Goal: Contribute content: Contribute content

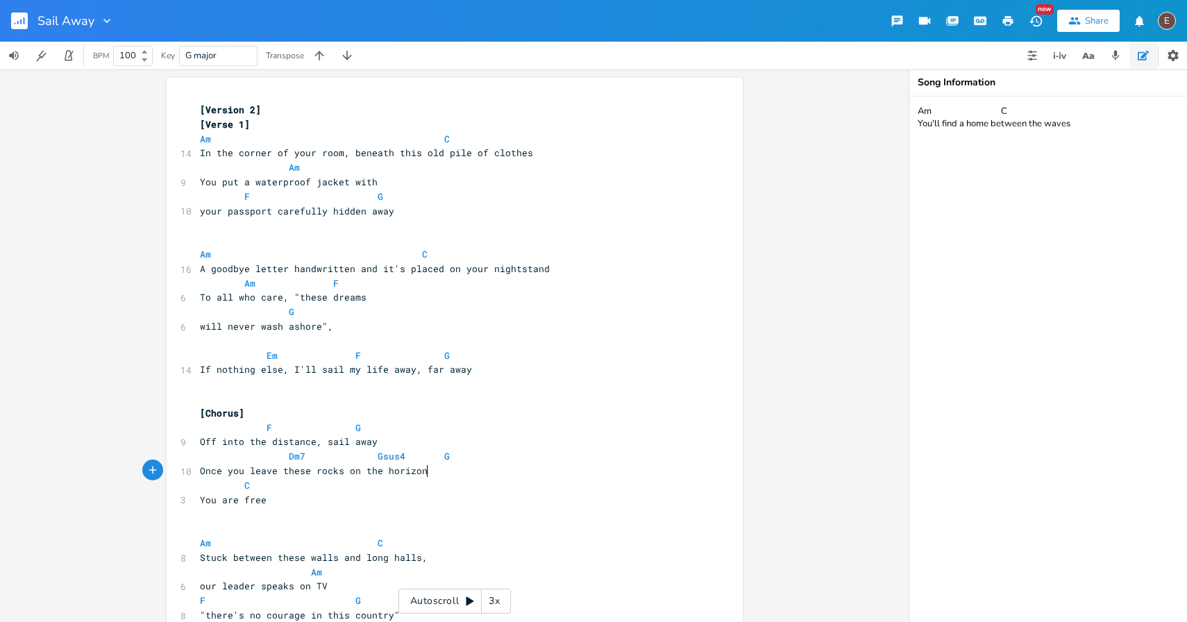
click at [480, 467] on pre "Once you leave these rocks on the horizon" at bounding box center [447, 471] width 501 height 15
type textarea "F G Off into the distance, sail away Dm7 Gsus4 G Once you leave these rocks on …"
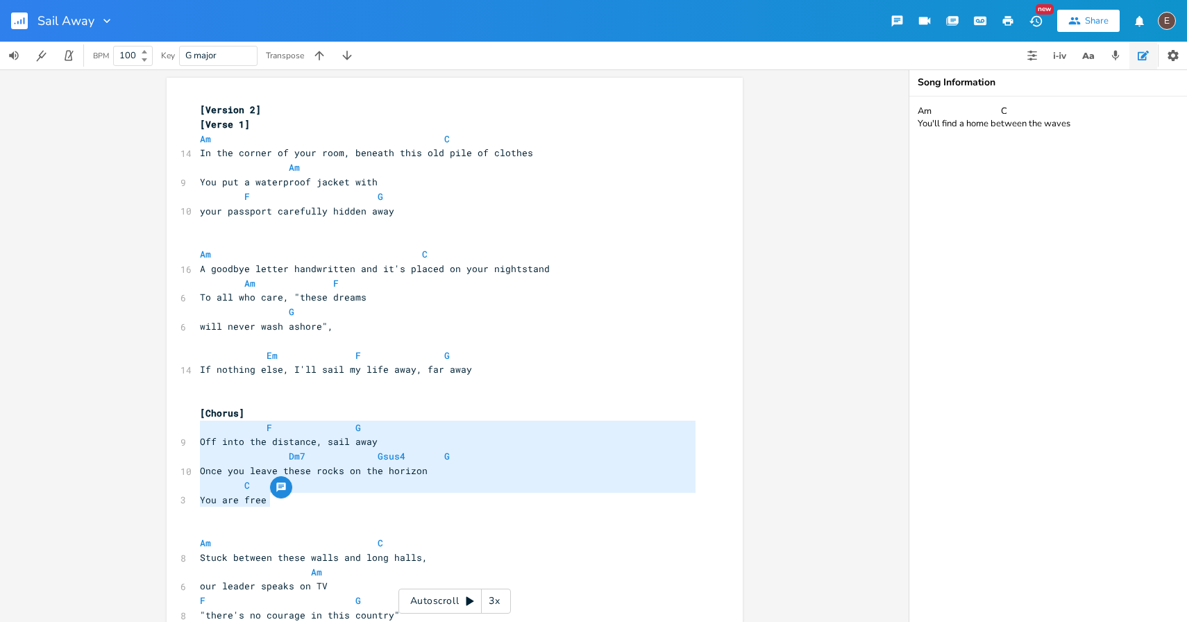
drag, startPoint x: 275, startPoint y: 501, endPoint x: 172, endPoint y: 435, distance: 122.4
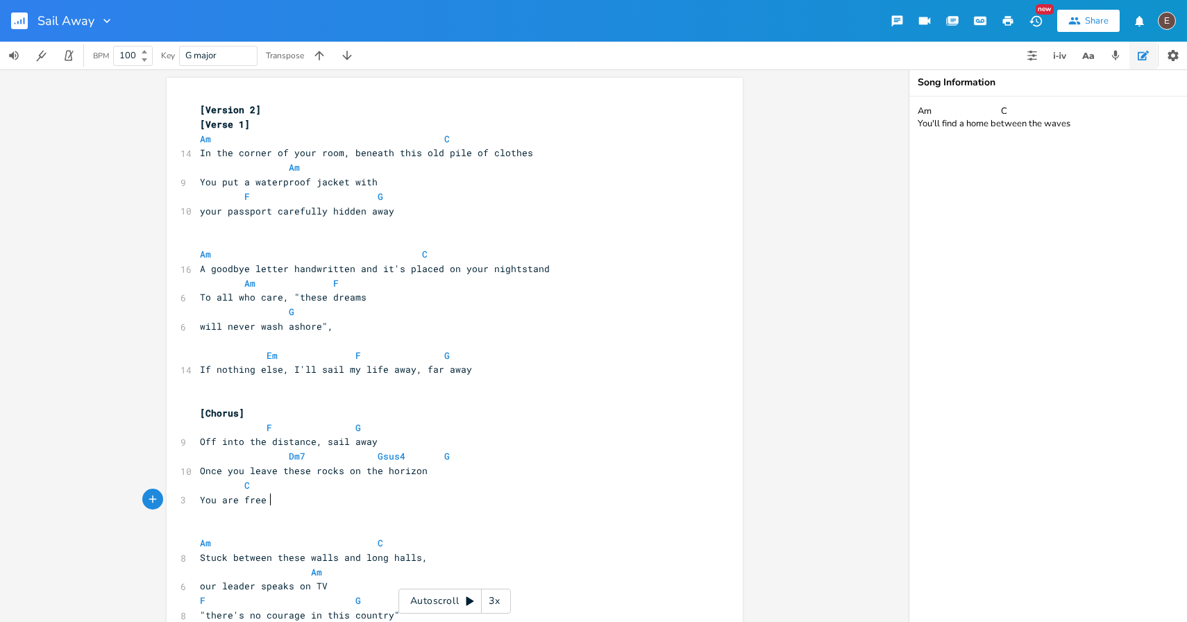
click at [336, 500] on pre "You are free" at bounding box center [447, 500] width 501 height 15
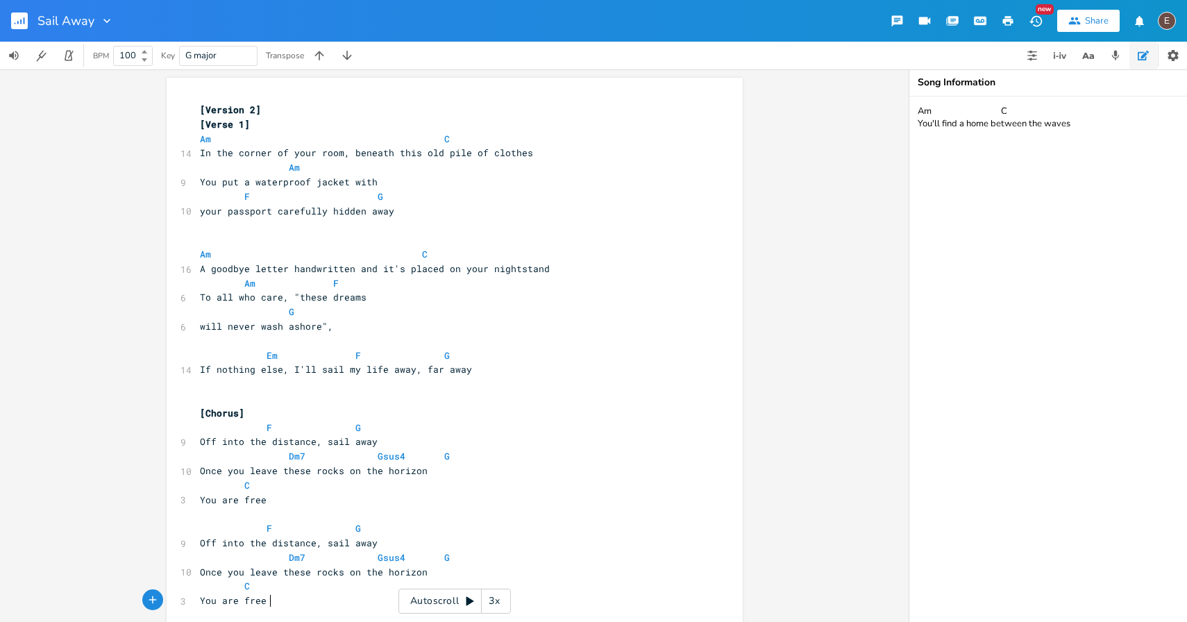
scroll to position [18, 0]
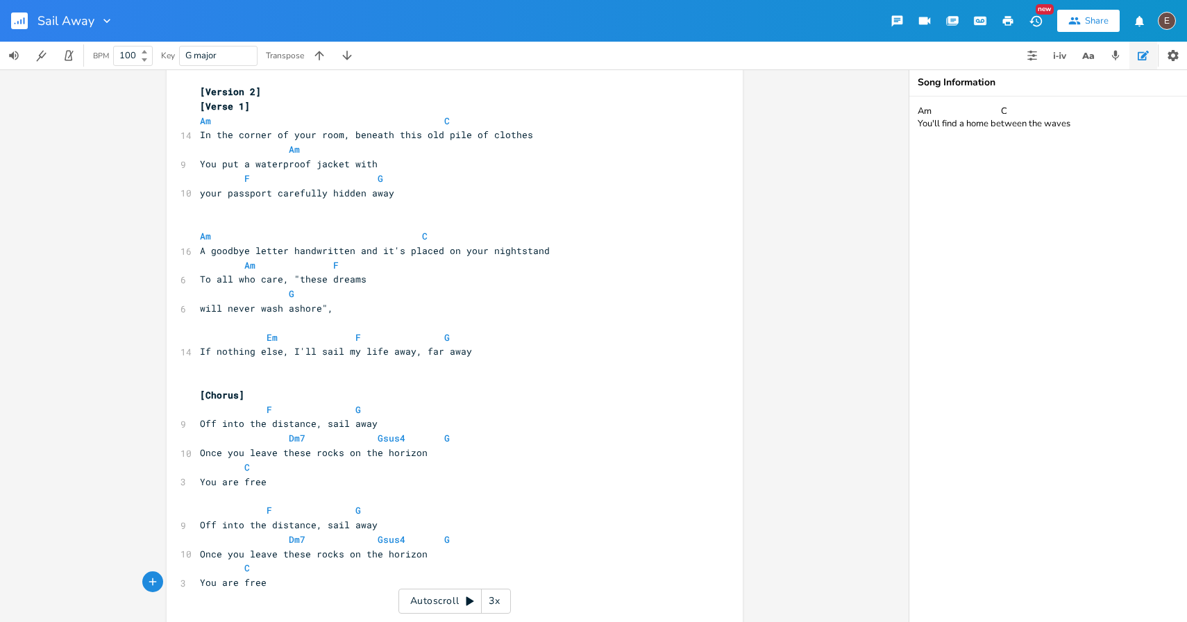
click at [432, 555] on pre "Once you leave these rocks on the horizon" at bounding box center [447, 554] width 501 height 15
click at [301, 537] on span "Dm7 Gsus4 G" at bounding box center [333, 539] width 267 height 12
drag, startPoint x: 449, startPoint y: 538, endPoint x: 367, endPoint y: 537, distance: 81.9
click at [367, 537] on span "Dm Gsus4 G" at bounding box center [333, 539] width 267 height 12
type textarea "G"
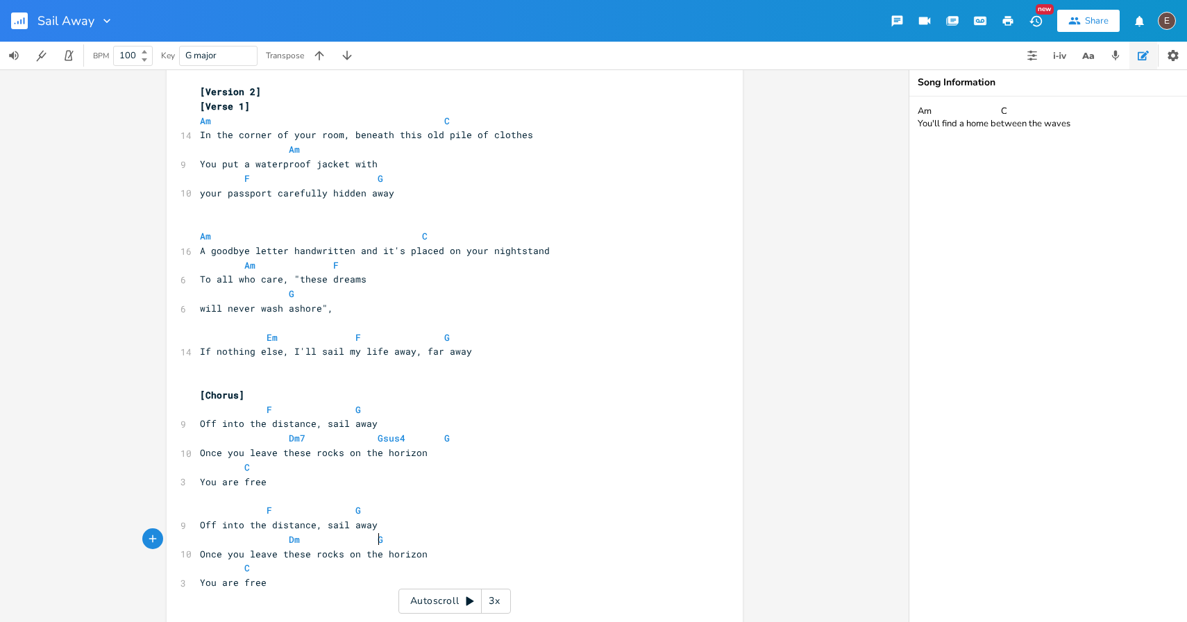
scroll to position [0, 6]
click at [439, 556] on pre "Once you leave these rocks on the horizon" at bounding box center [447, 554] width 501 height 15
type textarea "Am"
type textarea "F"
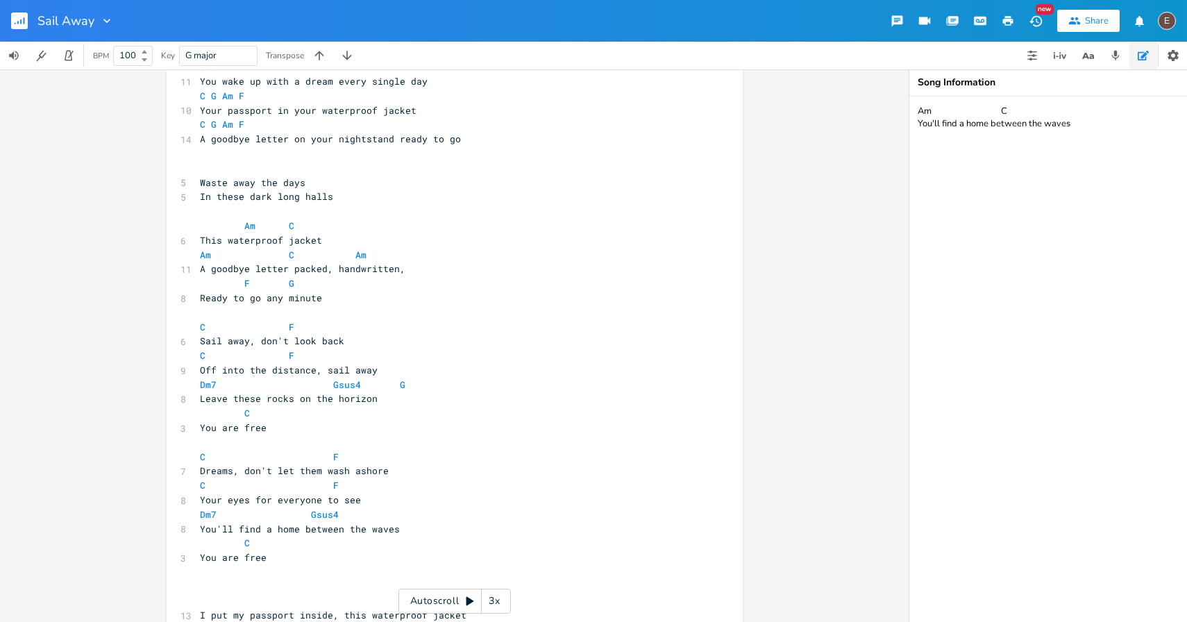
scroll to position [506, 0]
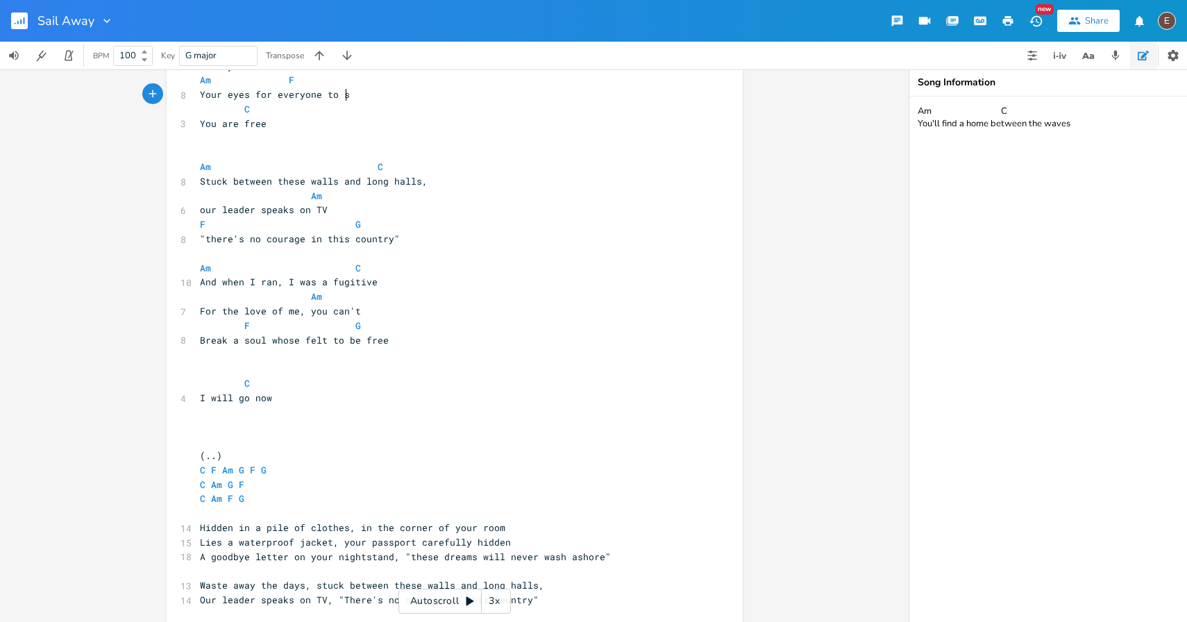
type textarea "Your eyes for everyone to see"
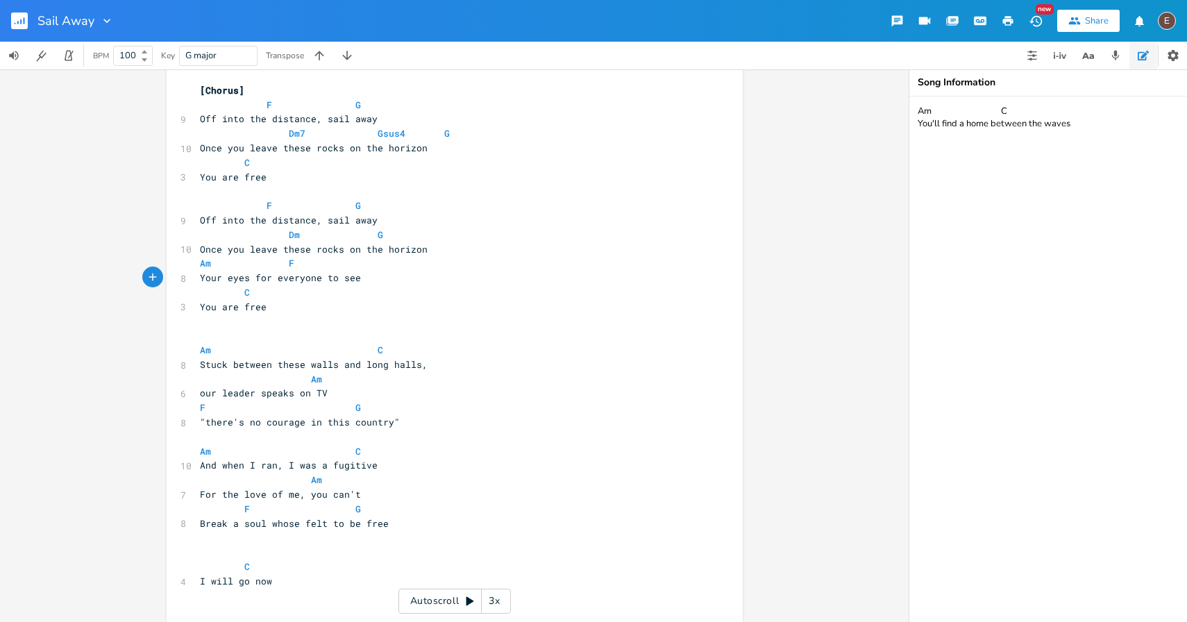
scroll to position [192, 0]
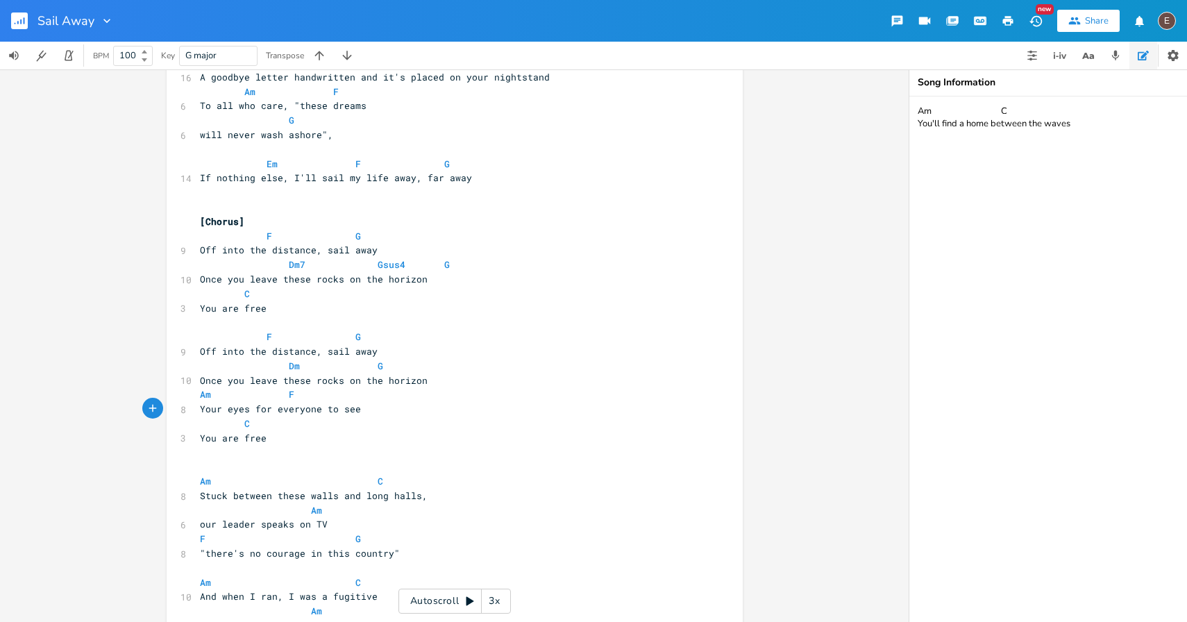
click at [296, 450] on pre "​" at bounding box center [447, 452] width 501 height 15
click at [290, 442] on pre "You are free" at bounding box center [447, 438] width 501 height 15
type textarea ", sail away"
click at [244, 425] on span "C" at bounding box center [247, 423] width 6 height 13
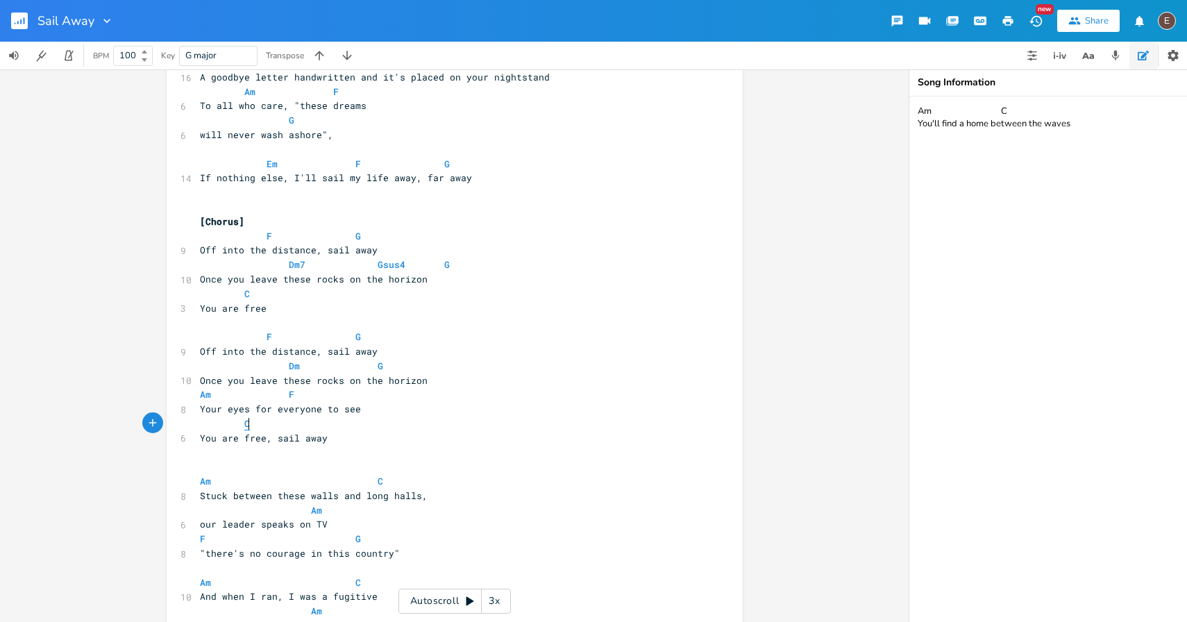
type textarea "G"
type textarea "C"
click at [396, 442] on pre "You are free, sail away" at bounding box center [447, 438] width 501 height 15
click at [396, 351] on pre "Off into the distance, sail away" at bounding box center [447, 351] width 501 height 15
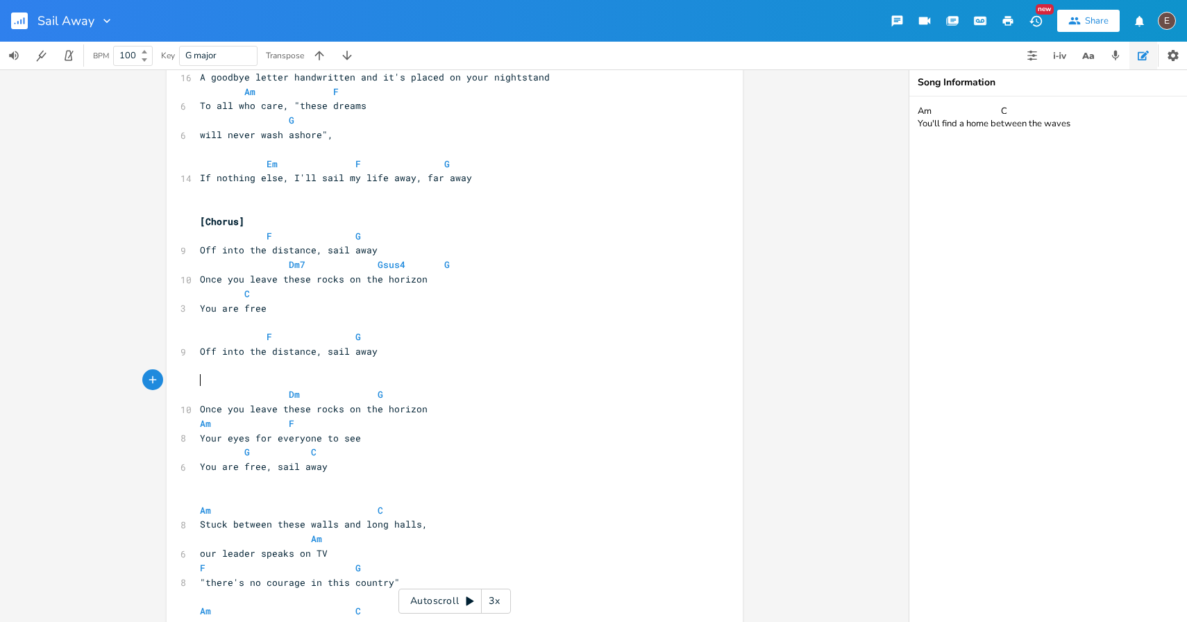
click at [319, 447] on span "G C" at bounding box center [277, 452] width 155 height 12
type textarea "Am"
click at [197, 512] on pre "Am C" at bounding box center [447, 510] width 501 height 15
click at [318, 514] on span at bounding box center [322, 510] width 22 height 15
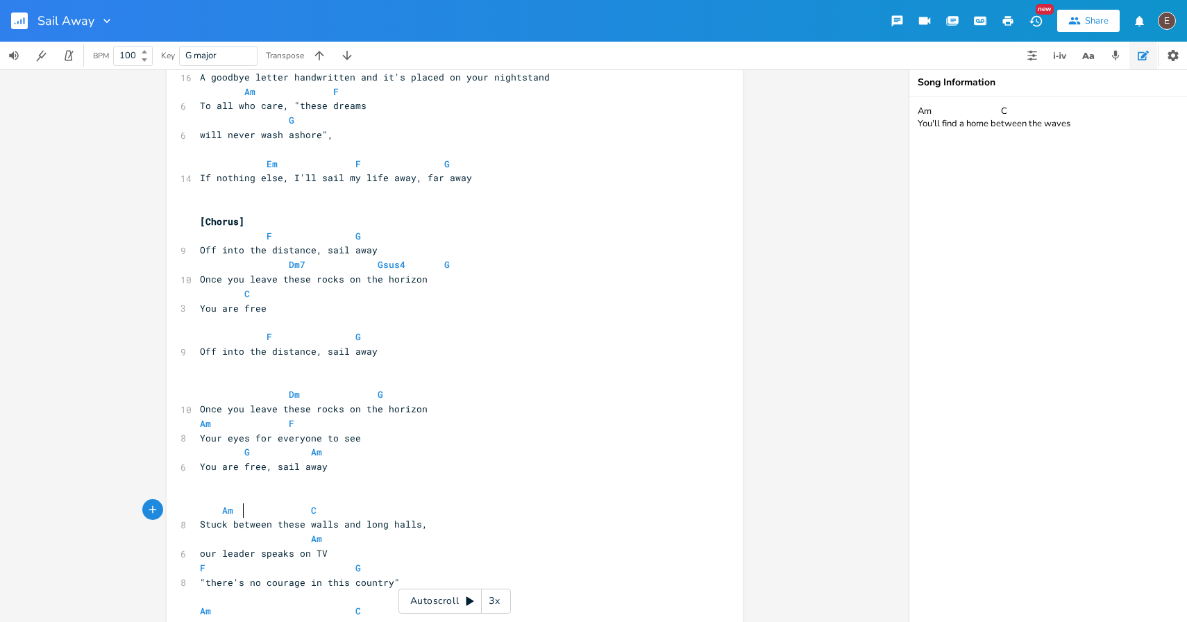
click at [244, 505] on span at bounding box center [255, 510] width 22 height 15
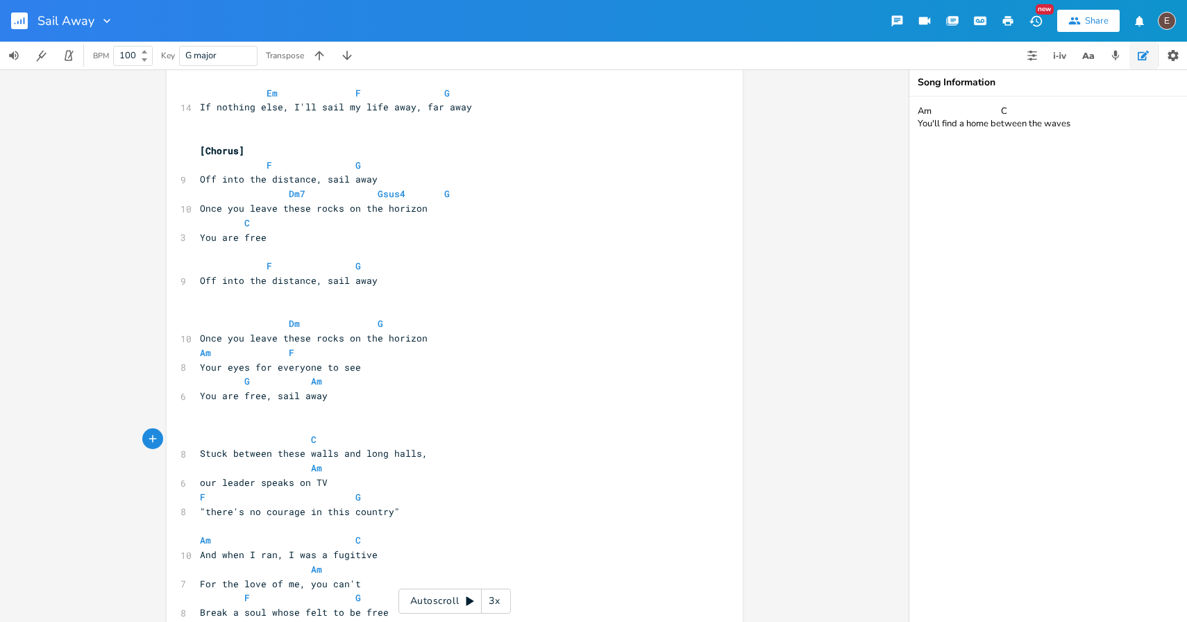
scroll to position [261, 0]
type textarea "Am"
drag, startPoint x: 318, startPoint y: 387, endPoint x: 305, endPoint y: 387, distance: 12.5
click at [305, 387] on span "G Am" at bounding box center [289, 382] width 178 height 12
click at [335, 401] on pre "You are free, sail away" at bounding box center [447, 397] width 501 height 15
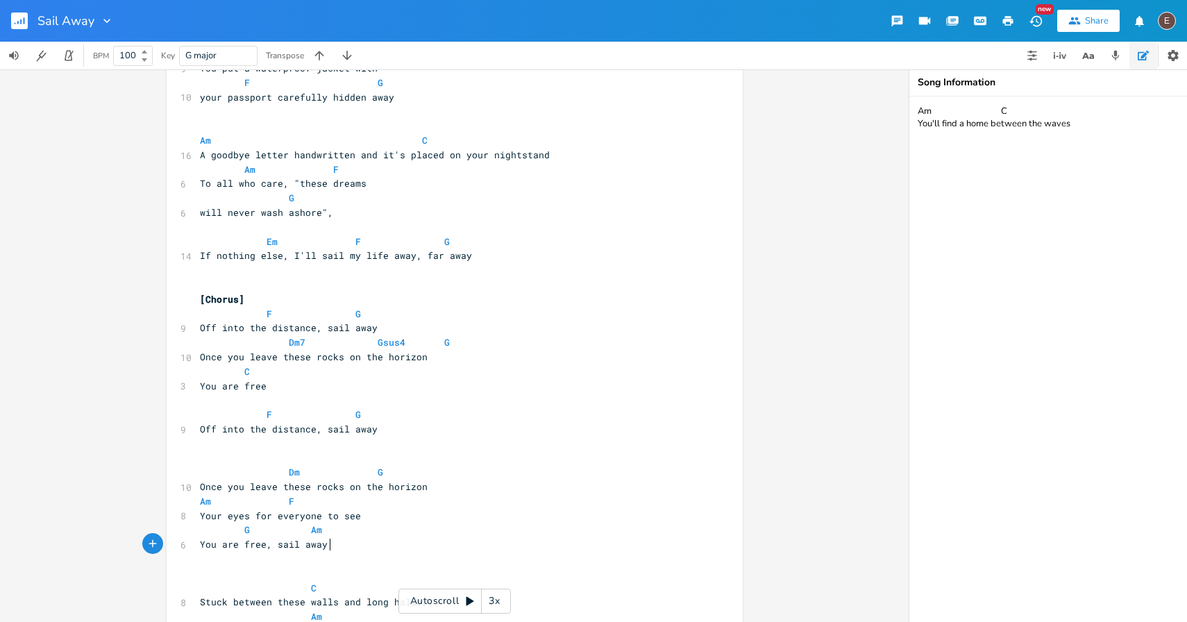
scroll to position [0, 0]
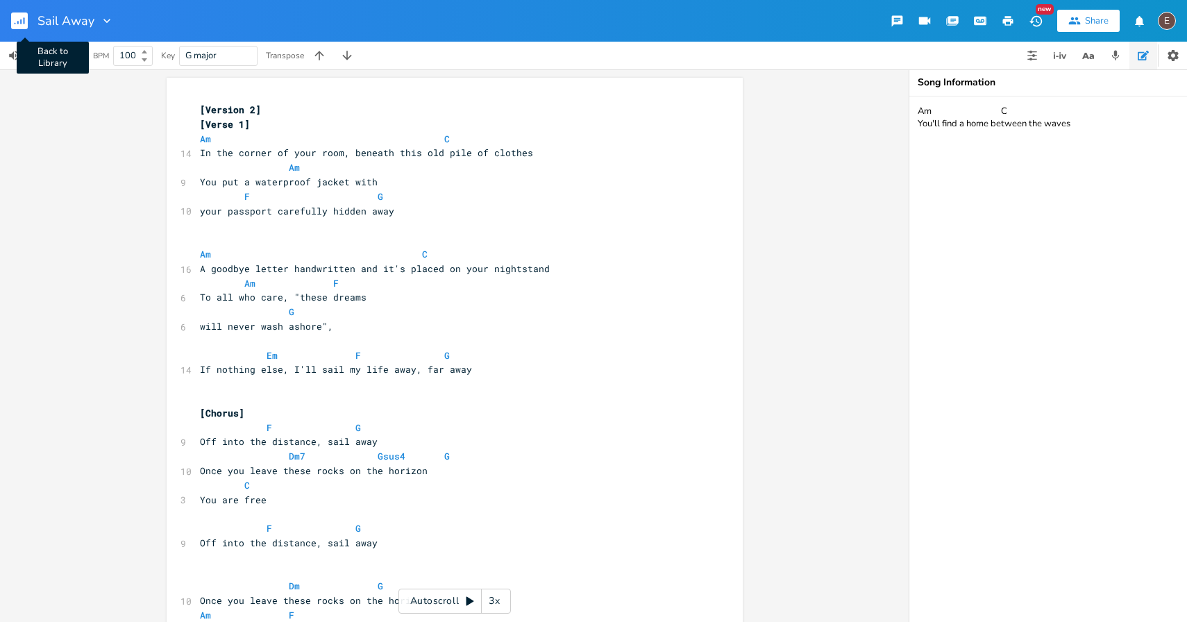
click at [26, 21] on rect "button" at bounding box center [19, 20] width 17 height 17
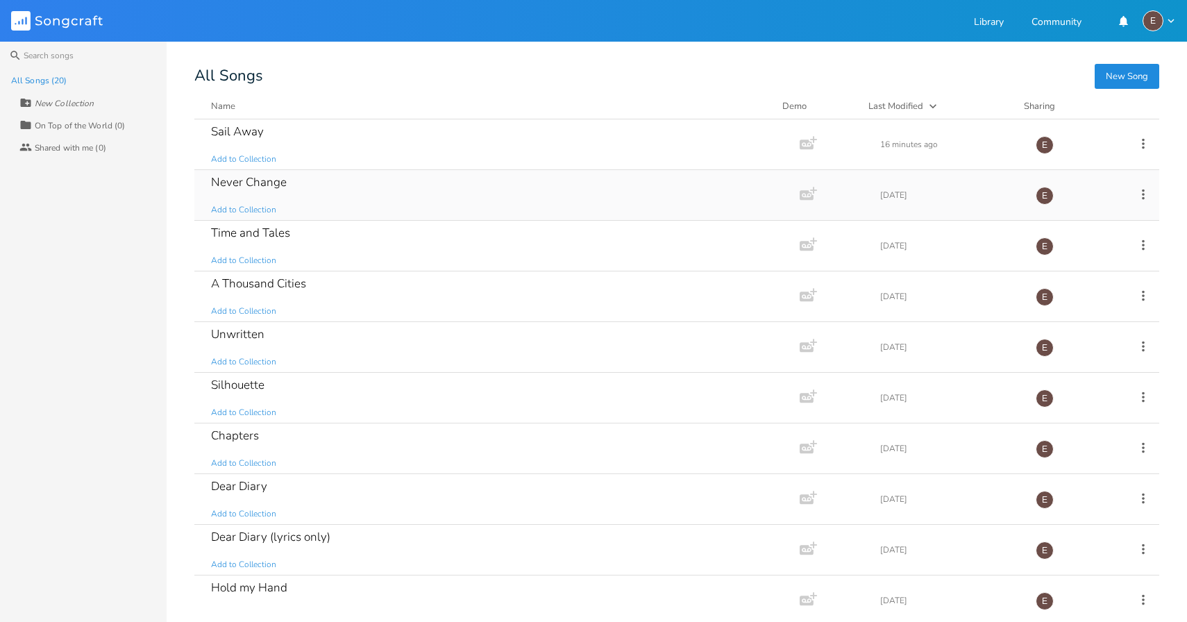
click at [318, 196] on div "Never Change Add to Collection" at bounding box center [494, 195] width 566 height 50
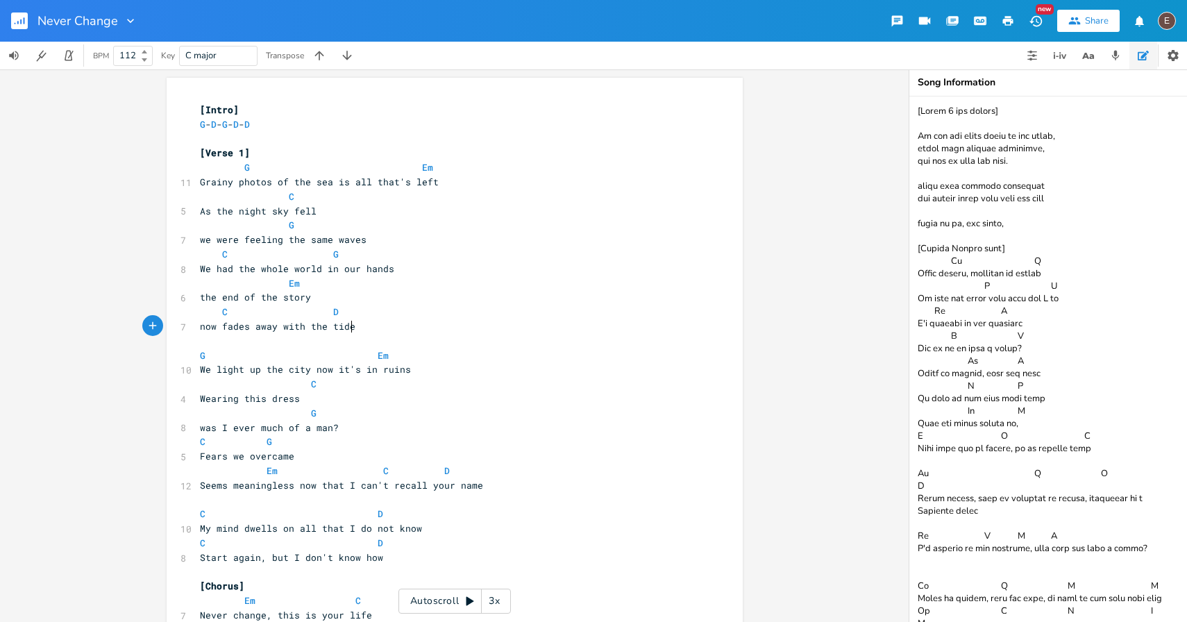
click at [390, 328] on pre "now fades away with the tide" at bounding box center [447, 326] width 501 height 15
type textarea "tide"
click at [390, 328] on pre "now fades away with the tide" at bounding box center [447, 326] width 501 height 15
click at [394, 330] on pre "now fades away with the tide" at bounding box center [447, 326] width 501 height 15
click at [210, 316] on span at bounding box center [211, 312] width 22 height 15
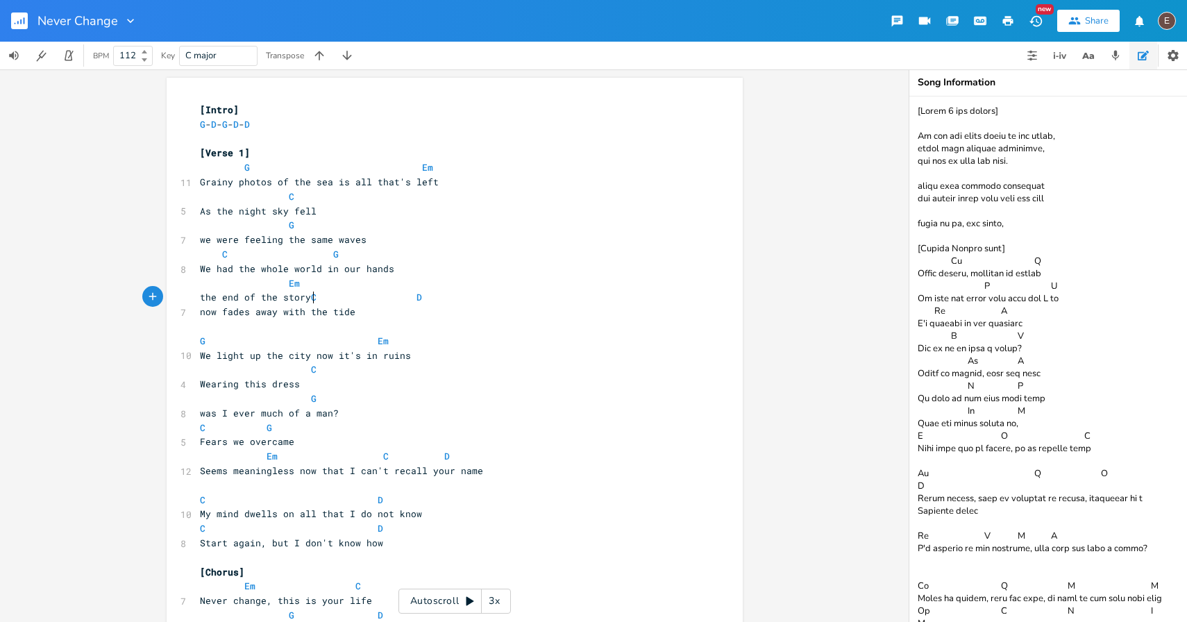
scroll to position [0, 1]
type textarea "C D"
drag, startPoint x: 423, startPoint y: 294, endPoint x: 310, endPoint y: 298, distance: 113.2
click at [310, 298] on pre "the end of the story C D" at bounding box center [447, 297] width 501 height 15
click at [325, 289] on pre "Em" at bounding box center [447, 283] width 501 height 15
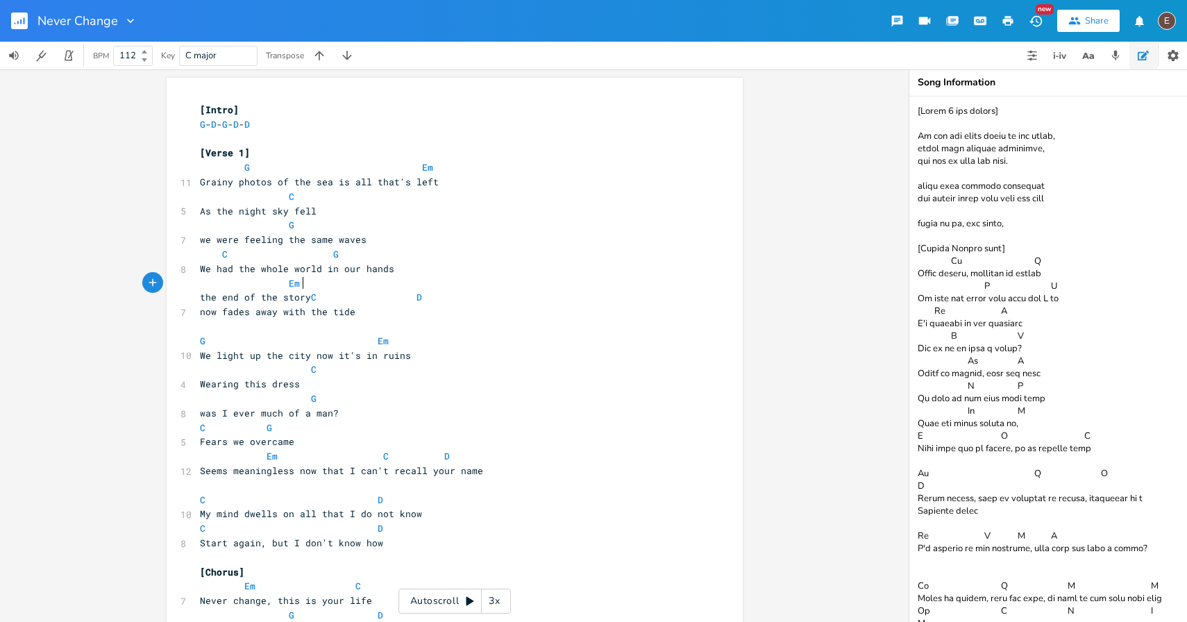
paste textarea "C"
type textarea "C D"
drag, startPoint x: 310, startPoint y: 296, endPoint x: 425, endPoint y: 302, distance: 114.7
click at [425, 302] on pre "the end of the story C D" at bounding box center [447, 297] width 501 height 15
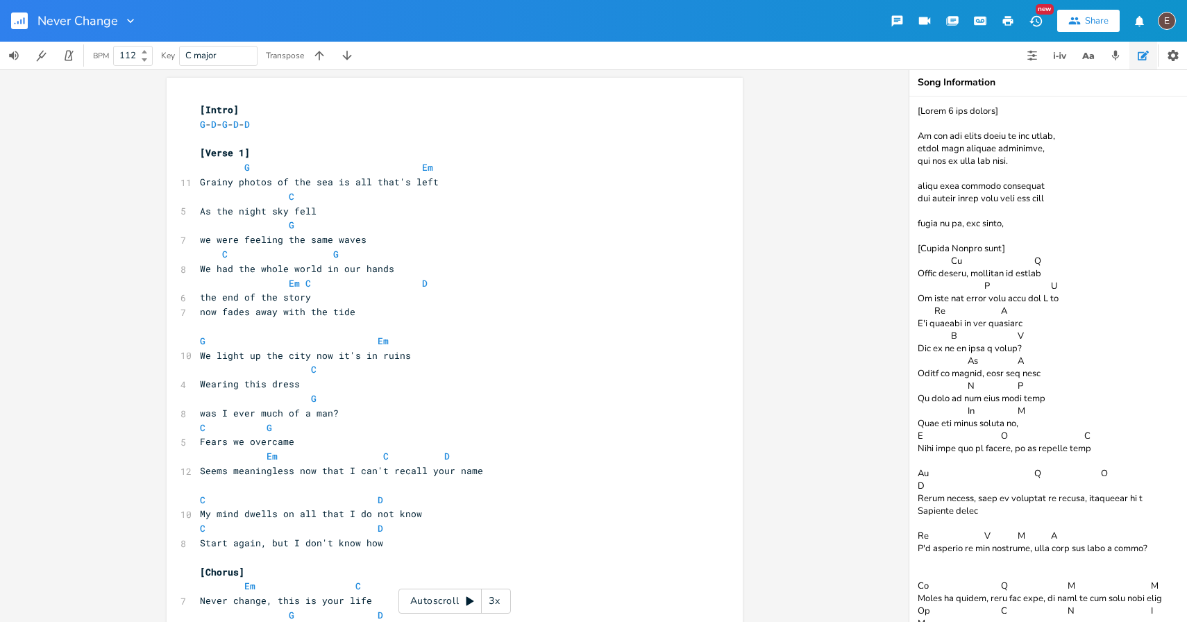
click at [197, 312] on pre "now fades away with the tide" at bounding box center [447, 312] width 501 height 15
type textarea "="
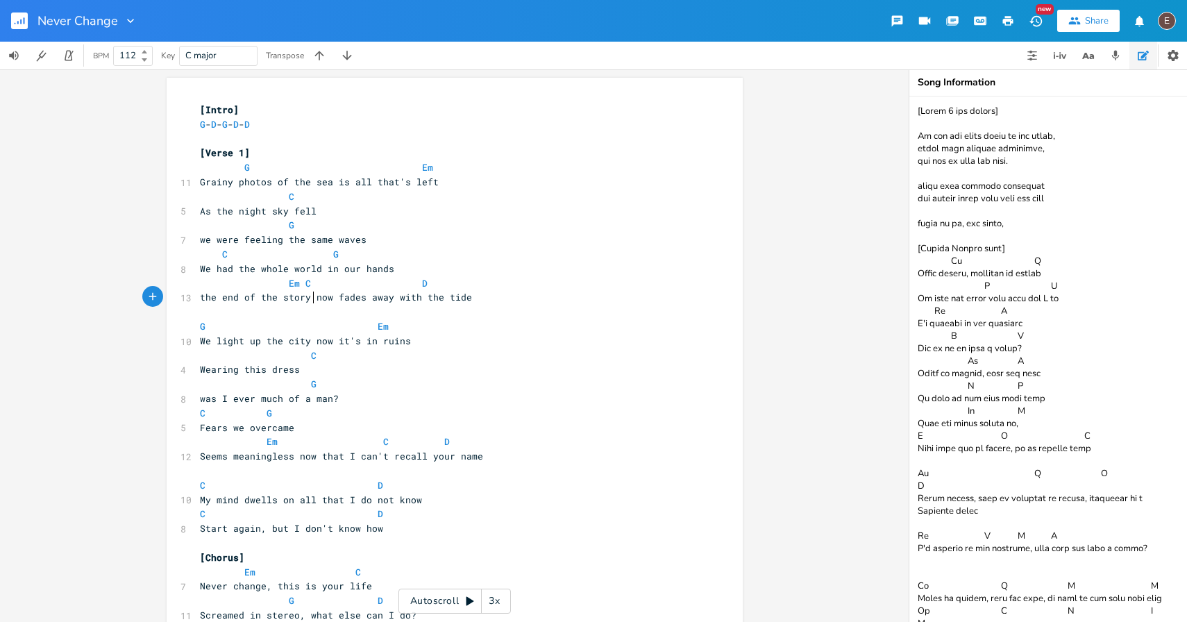
click at [487, 303] on pre "the end of the story now fades away with the tide" at bounding box center [447, 297] width 501 height 15
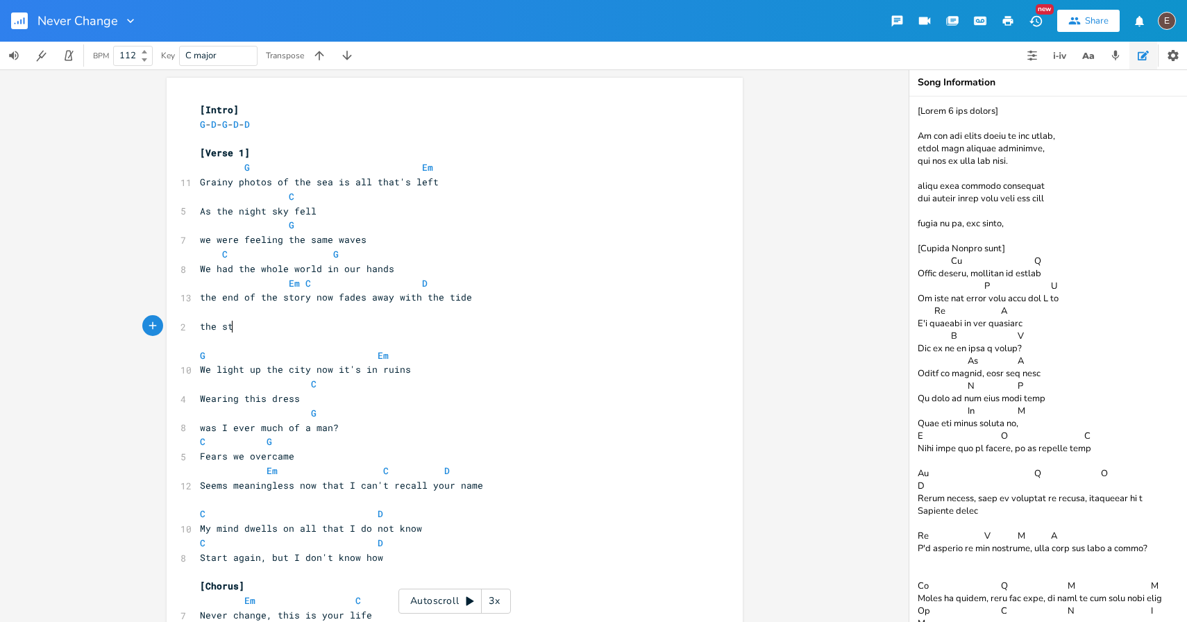
scroll to position [0, 28]
type textarea "the story"
click at [209, 314] on pre "​" at bounding box center [447, 312] width 501 height 15
click at [205, 328] on span "the story" at bounding box center [225, 326] width 50 height 12
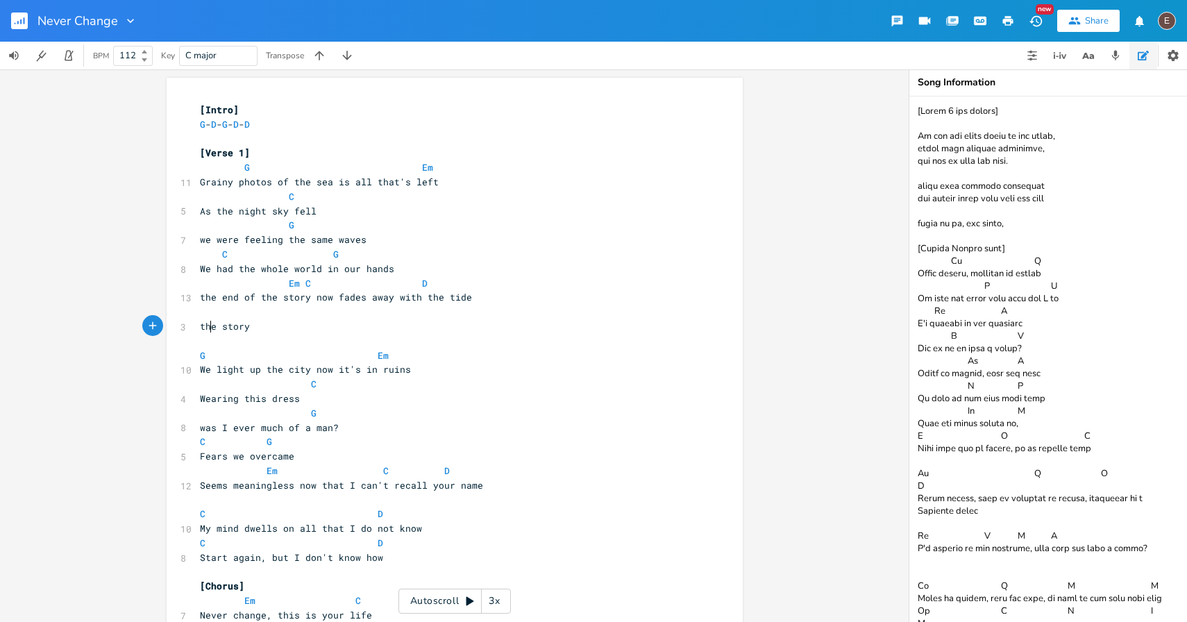
click at [205, 328] on span "the story" at bounding box center [225, 326] width 50 height 12
type textarea "our"
click at [248, 339] on pre "​" at bounding box center [447, 341] width 501 height 15
click at [253, 330] on pre "our story" at bounding box center [447, 326] width 501 height 15
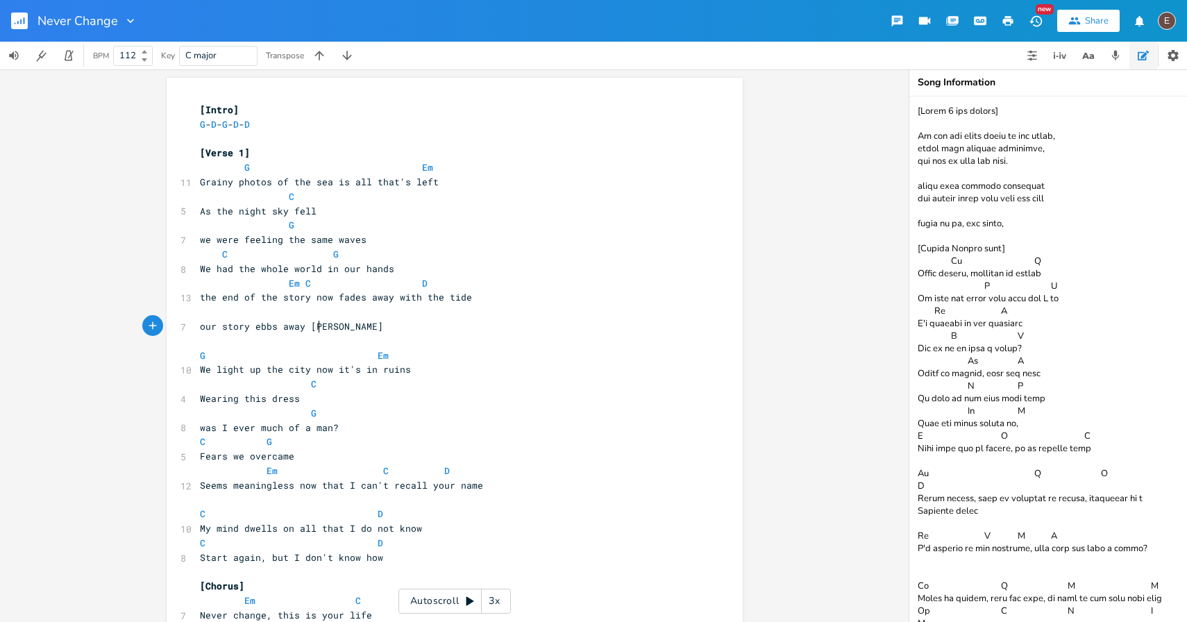
type textarea "ebbs away lie"
type textarea "ke the tide"
click at [250, 330] on span "our story ebbs away like the tide" at bounding box center [291, 326] width 183 height 12
type textarea "ending"
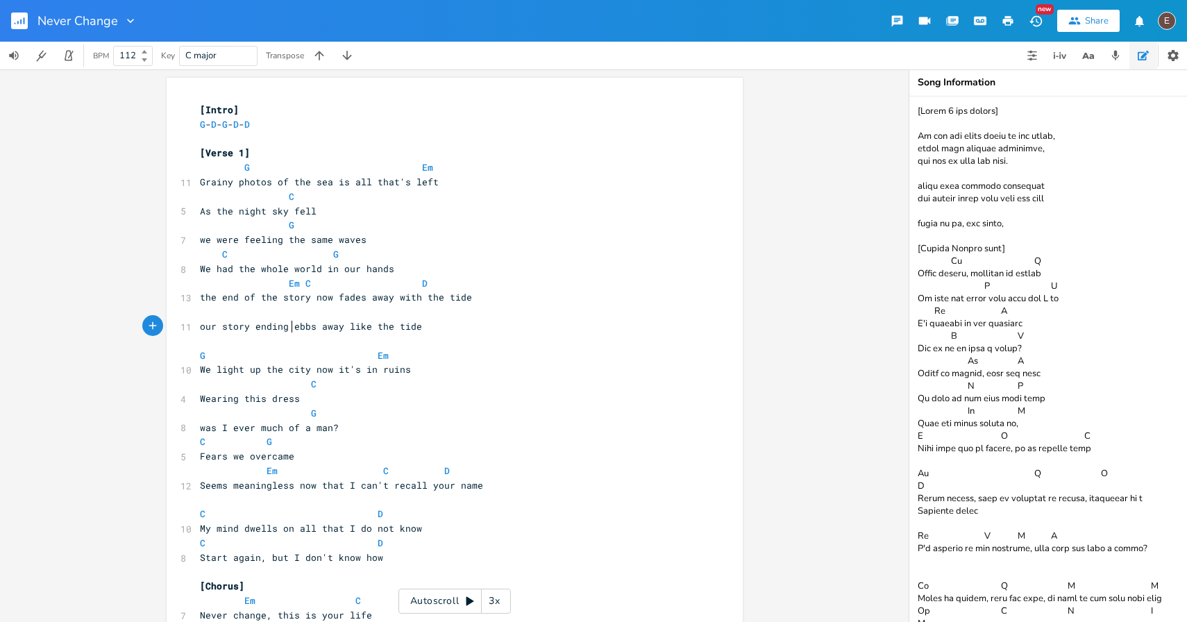
scroll to position [0, 30]
click at [317, 329] on span "our story ending ebbs away like the tide" at bounding box center [311, 326] width 222 height 12
type textarea "and fadefs"
type textarea "s"
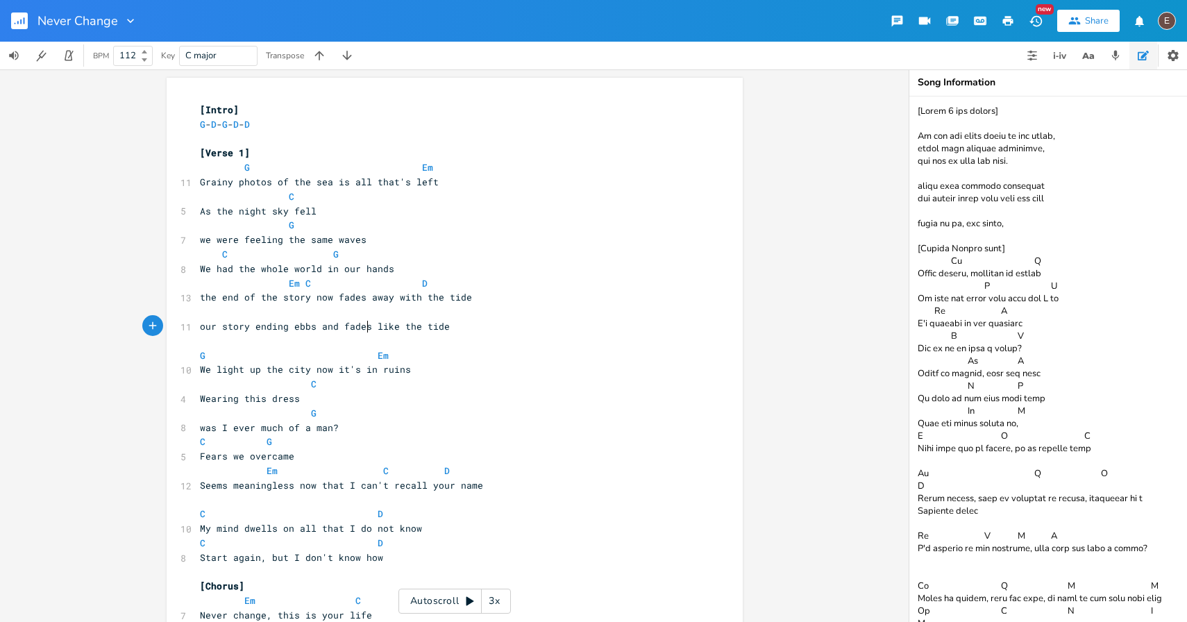
scroll to position [0, 4]
click at [287, 329] on span "our story ending ebbs and fades like the tide" at bounding box center [325, 326] width 250 height 12
type textarea "fades and ebbs"
type textarea "ebbs and fades"
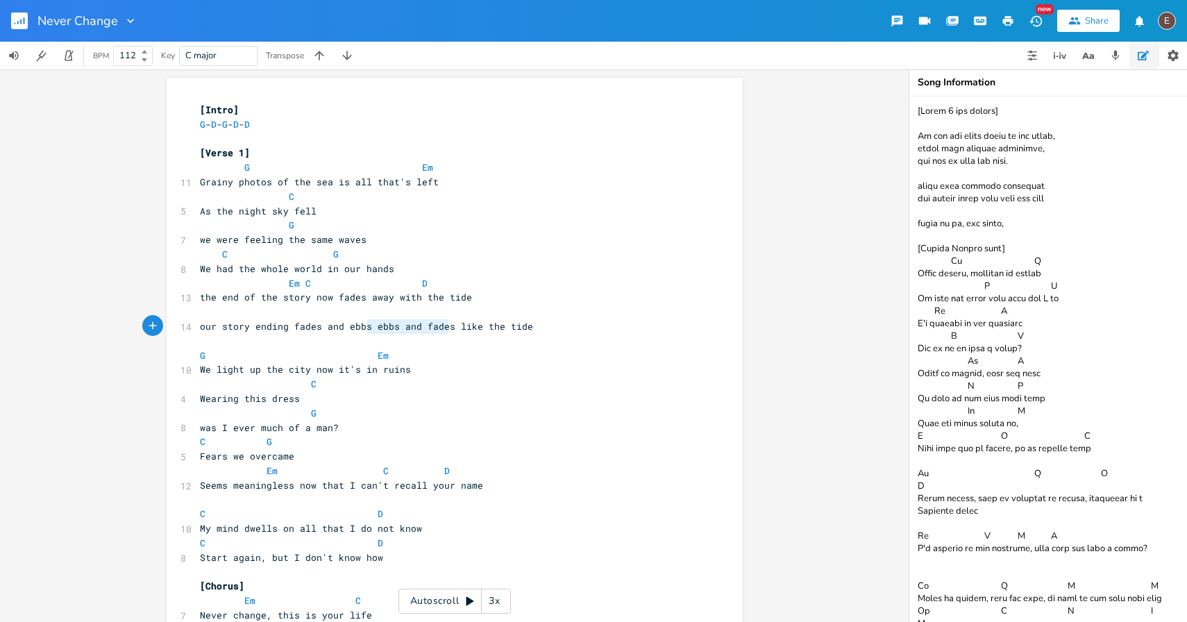
drag, startPoint x: 445, startPoint y: 328, endPoint x: 362, endPoint y: 326, distance: 83.3
click at [362, 326] on span "our story ending fades and ebbs ebbs and fades like the tide" at bounding box center [366, 326] width 333 height 12
click at [429, 239] on pre "we were feeling the same waves" at bounding box center [447, 240] width 501 height 15
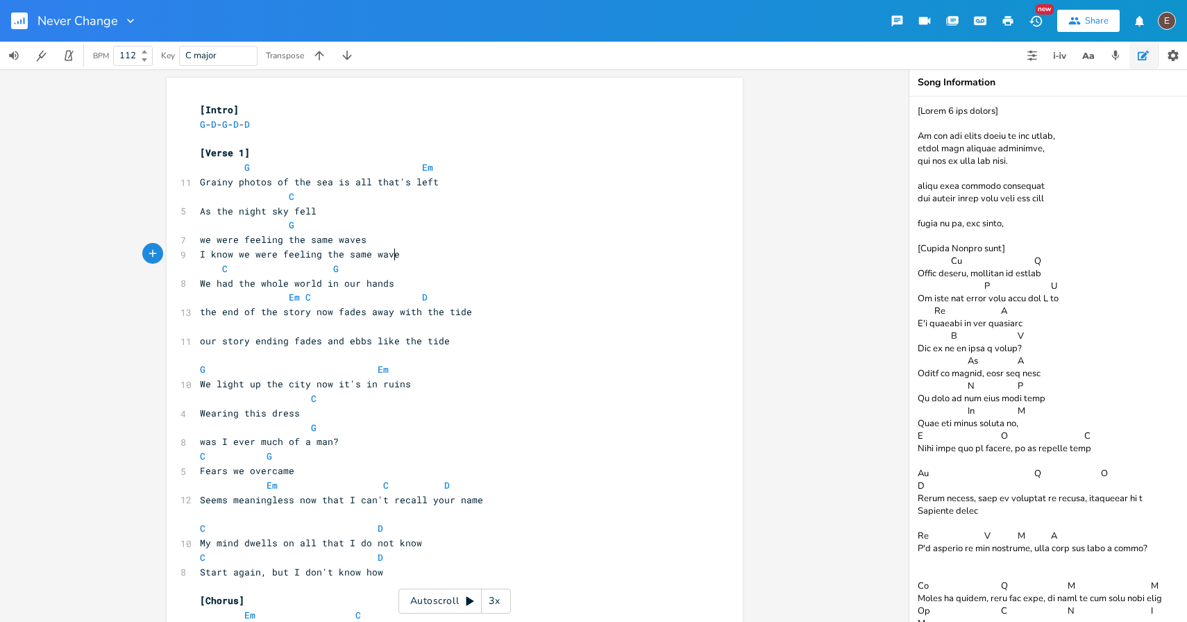
scroll to position [0, 167]
type textarea "I know we were feeling the same waves"
